Goal: Contribute content: Add original content to the website for others to see

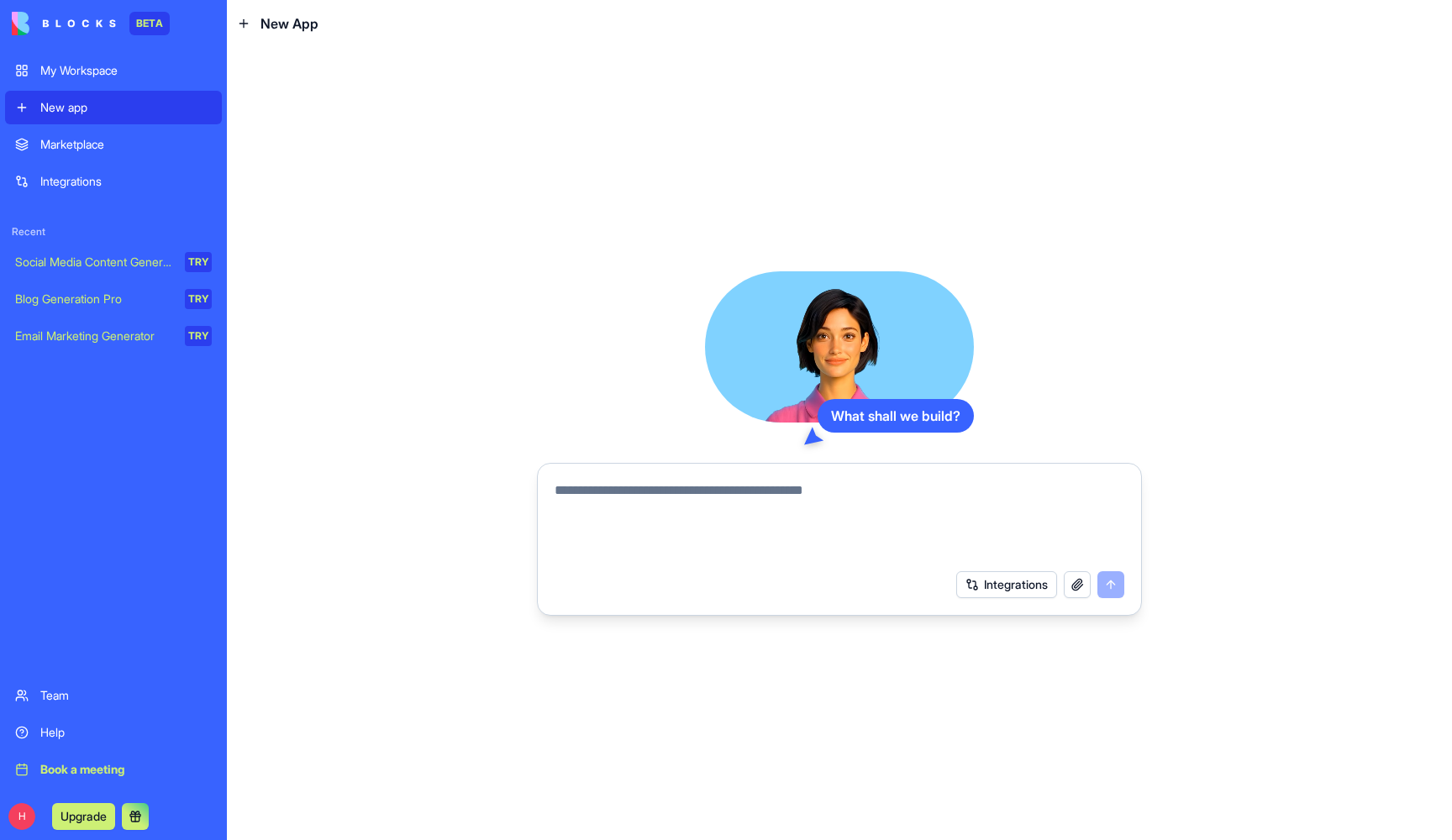
click at [43, 735] on div "Help" at bounding box center [126, 733] width 172 height 17
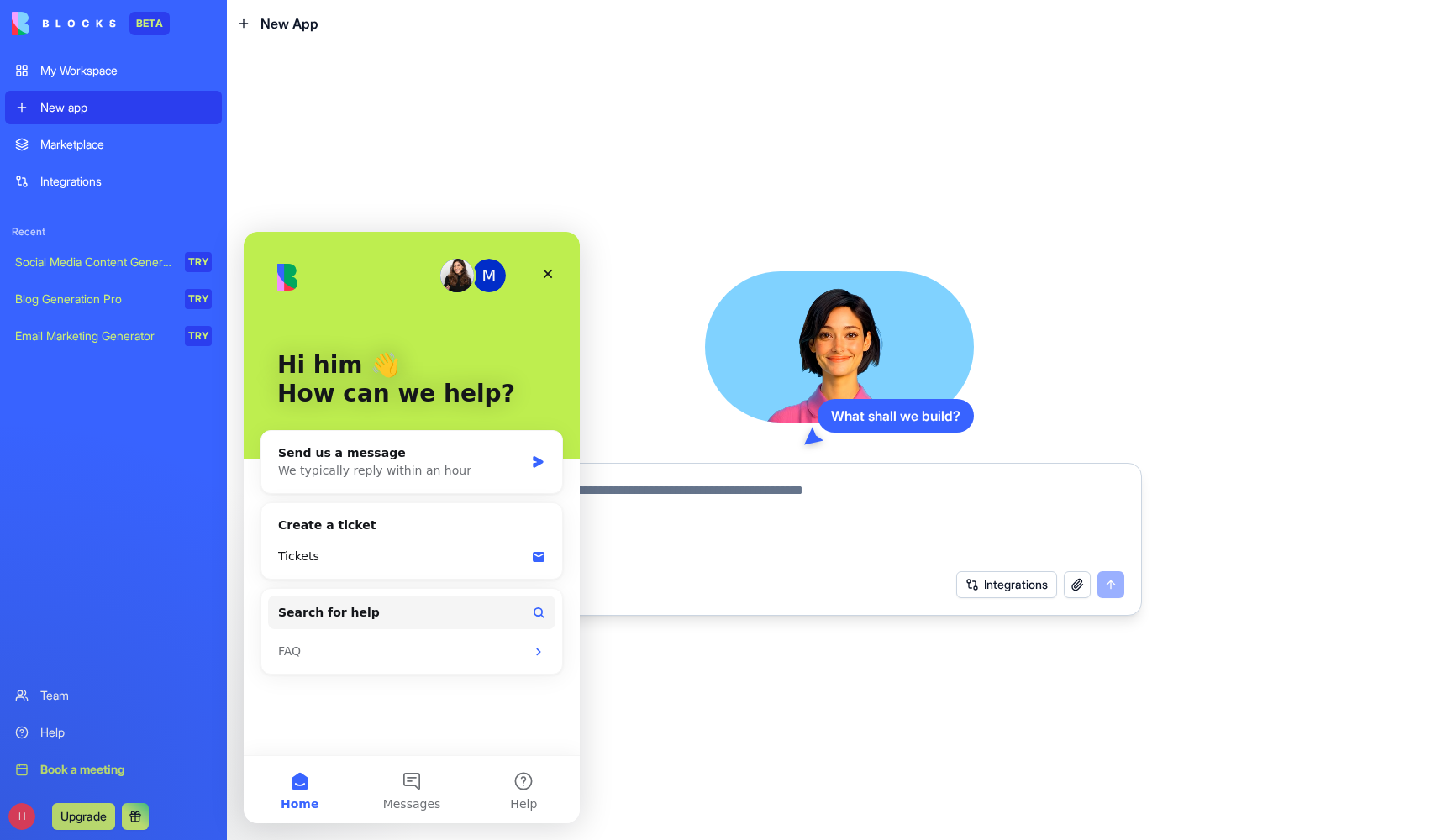
click at [80, 556] on div "Marketplace Integrations Recent Social Media Content Generator TRY Blog Generat…" at bounding box center [113, 402] width 217 height 548
click at [547, 273] on icon "Close" at bounding box center [548, 274] width 9 height 9
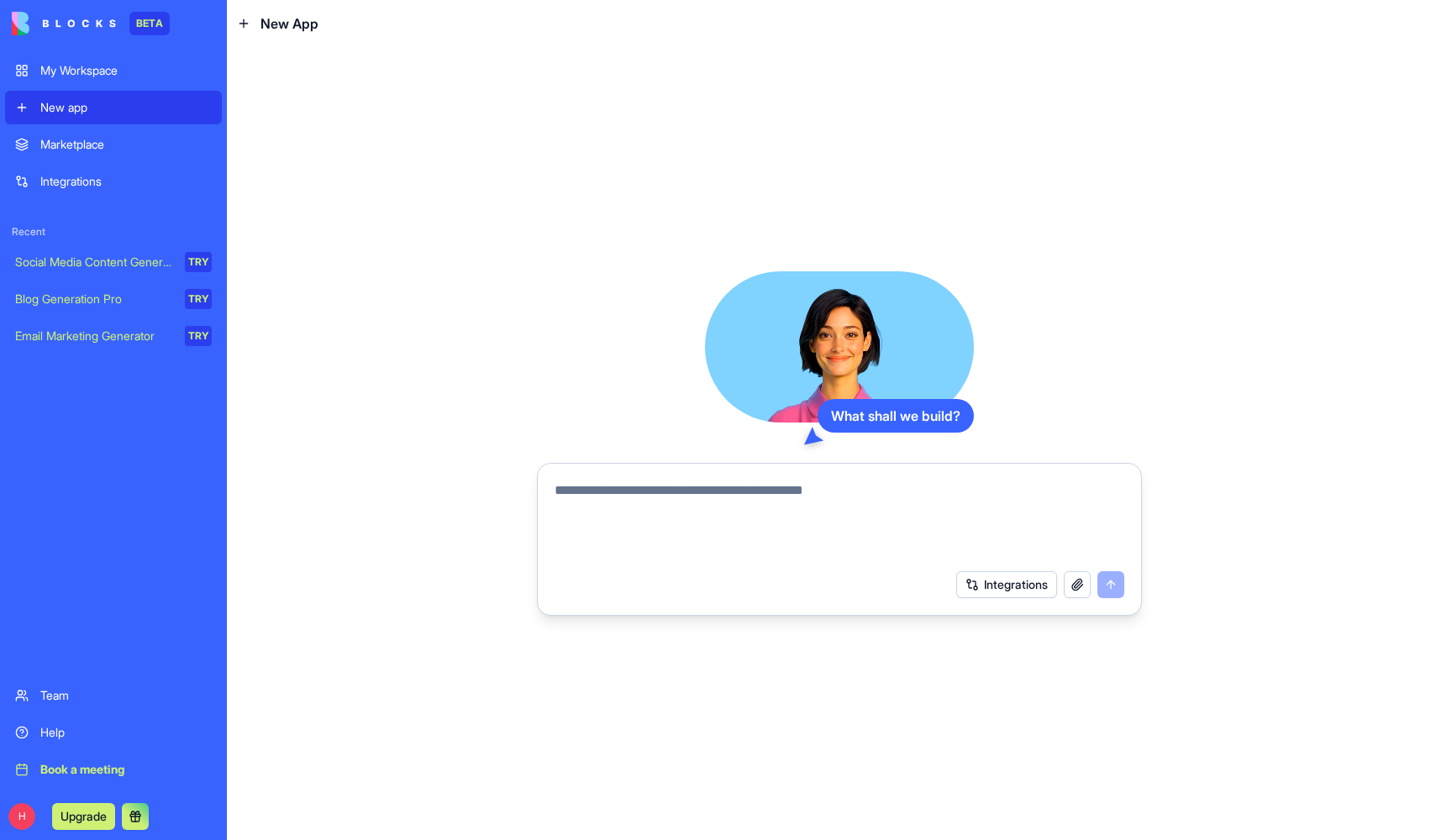
click at [266, 26] on span "New App" at bounding box center [289, 23] width 58 height 20
click at [753, 506] on textarea at bounding box center [839, 520] width 570 height 81
type textarea "**********"
click at [1114, 584] on button "submit" at bounding box center [1111, 585] width 27 height 27
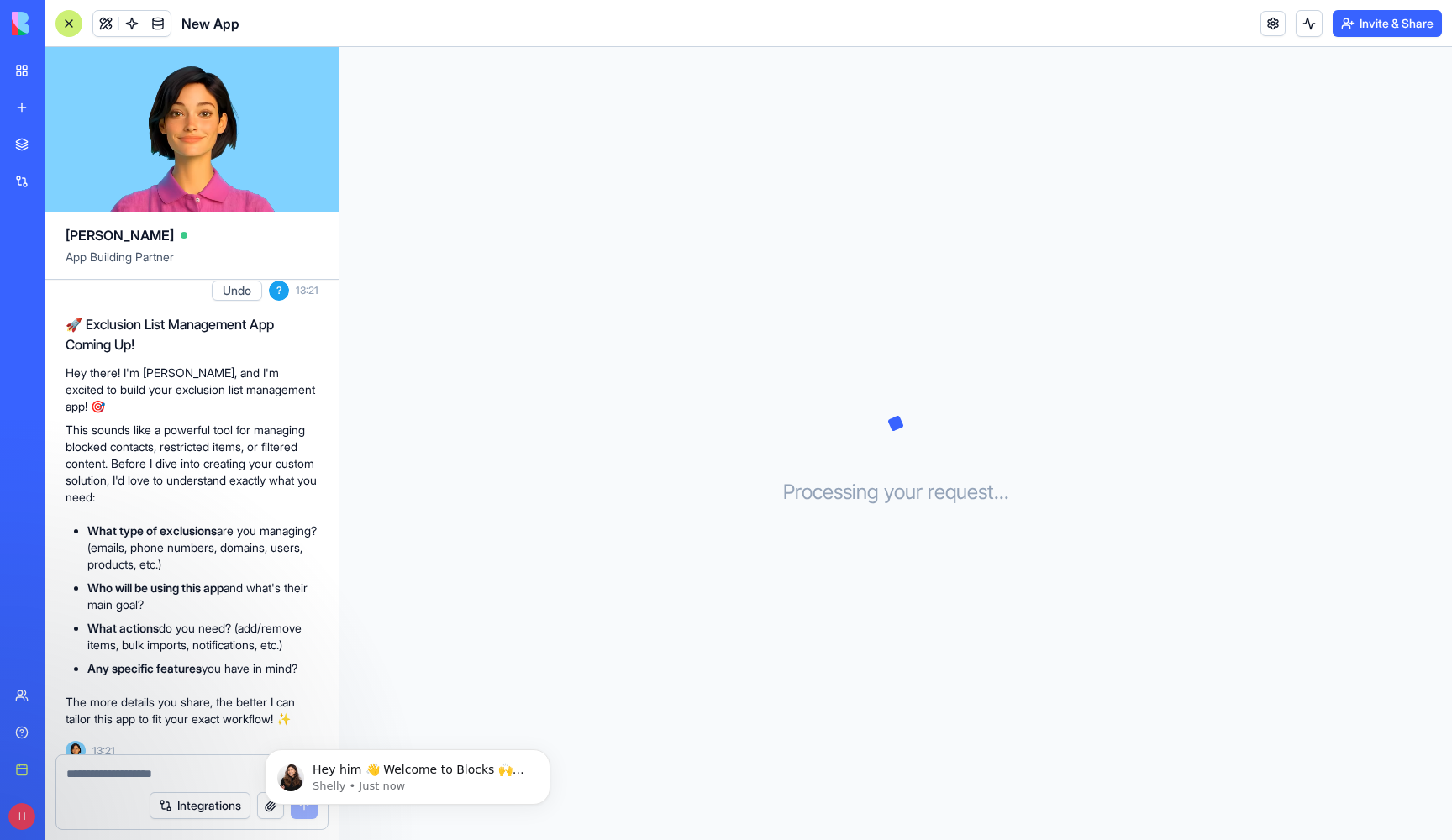
click at [476, 663] on div "Processing your request . . ." at bounding box center [895, 444] width 1112 height 794
click at [24, 336] on div "Blog Generation Pro" at bounding box center [19, 337] width 9 height 17
